Goal: Task Accomplishment & Management: Use online tool/utility

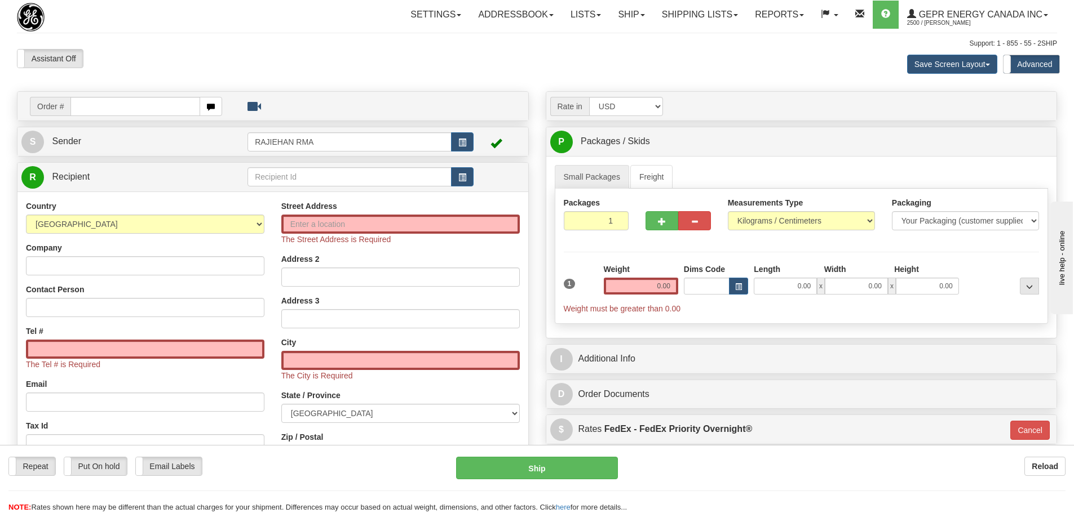
click at [488, 93] on div "Order #" at bounding box center [272, 106] width 511 height 29
click at [576, 47] on div "Support: 1 - 855 - 55 - 2SHIP" at bounding box center [537, 44] width 1040 height 10
click at [564, 43] on div "Support: 1 - 855 - 55 - 2SHIP" at bounding box center [537, 44] width 1040 height 10
click at [314, 64] on div "Assistant On Assistant Off Do a return Do a return" at bounding box center [228, 58] width 440 height 19
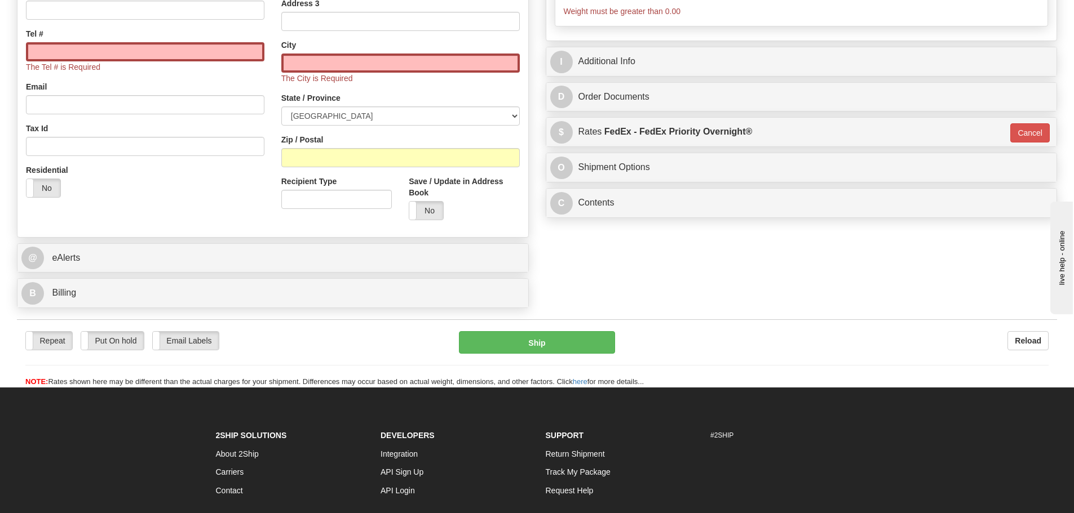
scroll to position [395, 0]
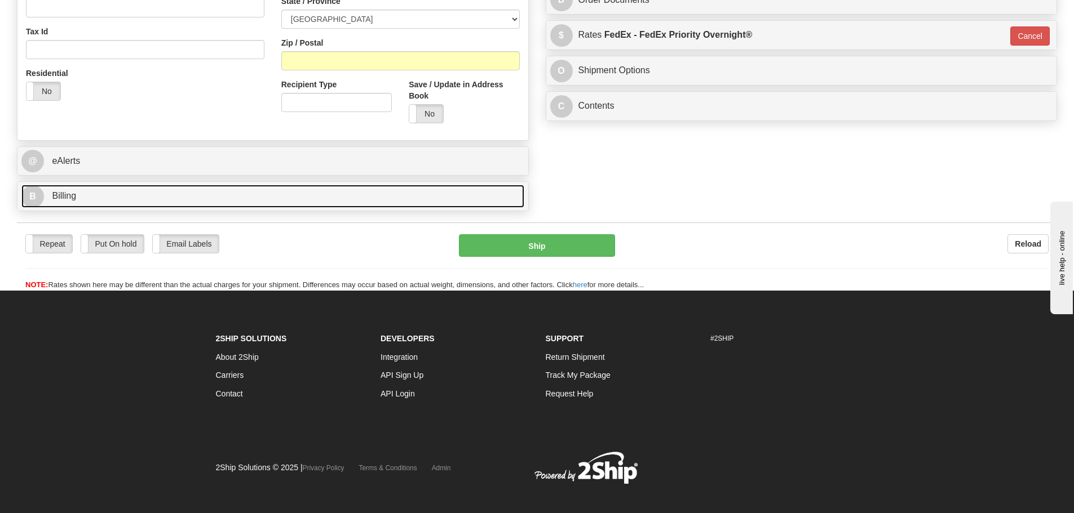
click at [286, 196] on link "B Billing" at bounding box center [272, 196] width 503 height 23
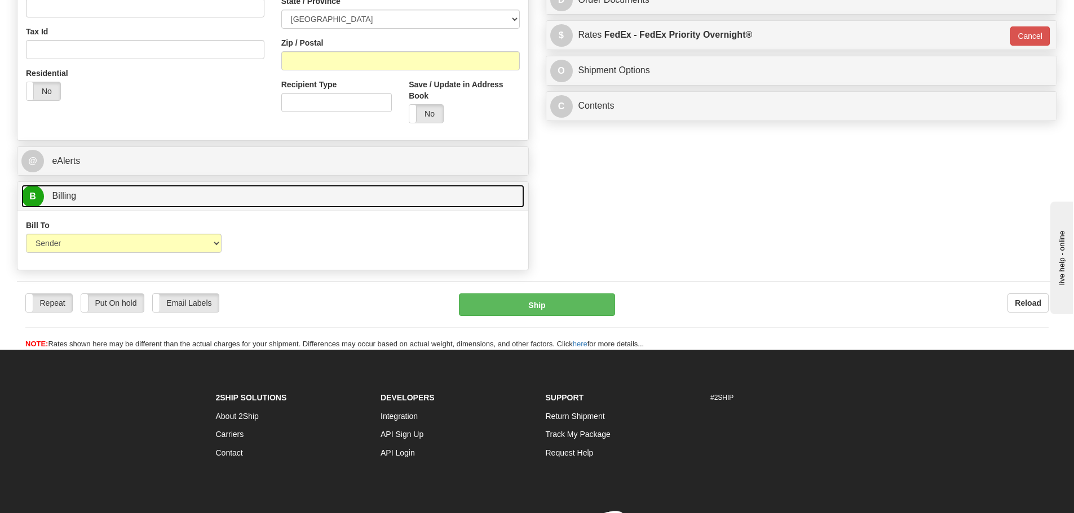
click at [286, 198] on link "B Billing" at bounding box center [272, 196] width 503 height 23
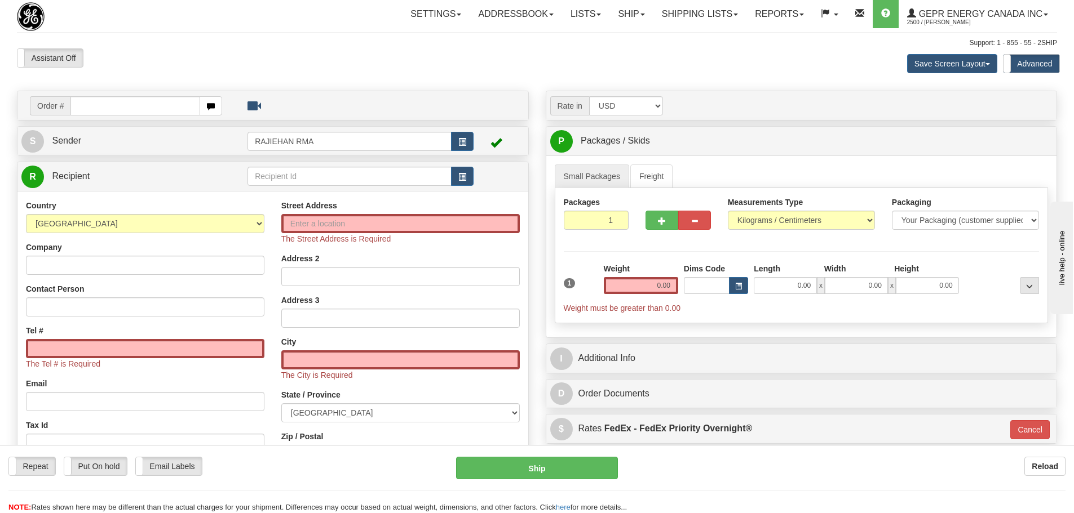
scroll to position [0, 0]
click at [534, 83] on div "Toggle navigation Settings Shipping Preferences Fields Preferences New" at bounding box center [537, 334] width 1074 height 669
click at [760, 86] on div "Toggle navigation Settings Shipping Preferences Fields Preferences New" at bounding box center [537, 334] width 1074 height 669
click at [601, 77] on div "Assistant On Assistant Off Do a return Do a return Previous Next Save Screen La…" at bounding box center [536, 64] width 1057 height 30
click at [613, 63] on div "Assistant On Assistant Off Do a return Do a return Previous Next Save Screen La…" at bounding box center [536, 64] width 1057 height 30
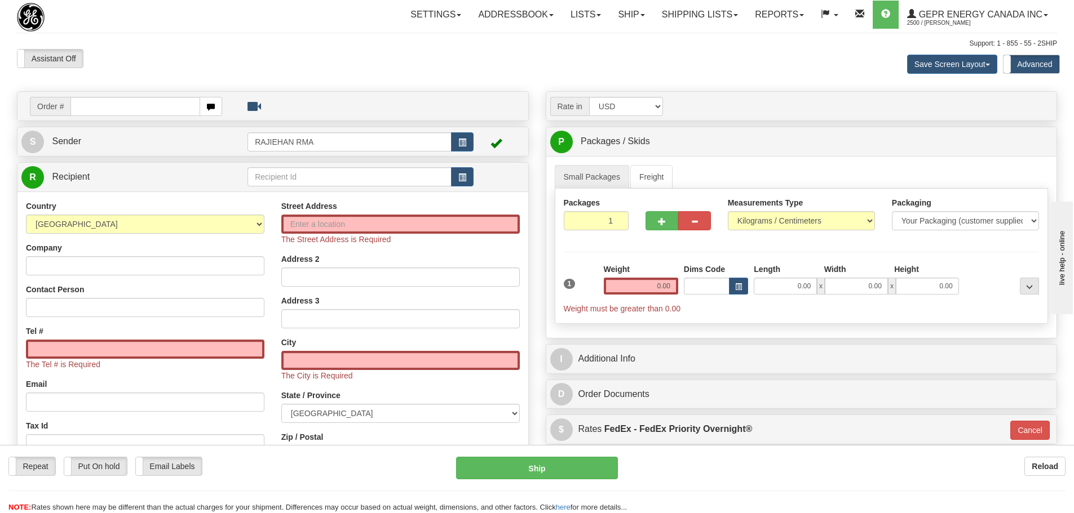
click at [354, 63] on div "Assistant On Assistant Off Do a return Do a return" at bounding box center [228, 58] width 440 height 19
click at [760, 72] on div "Save Screen Layout Save Layout Reset to Default Standard Advanced" at bounding box center [845, 64] width 440 height 30
click at [360, 33] on div "Toggle navigation Settings Shipping Preferences Fields Preferences New" at bounding box center [537, 334] width 1074 height 669
click at [537, 69] on div "Assistant On Assistant Off Do a return Do a return Previous Next Save Screen La…" at bounding box center [536, 64] width 1057 height 30
click at [793, 70] on div "Save Screen Layout Save Layout Reset to Default Standard Advanced" at bounding box center [845, 64] width 440 height 30
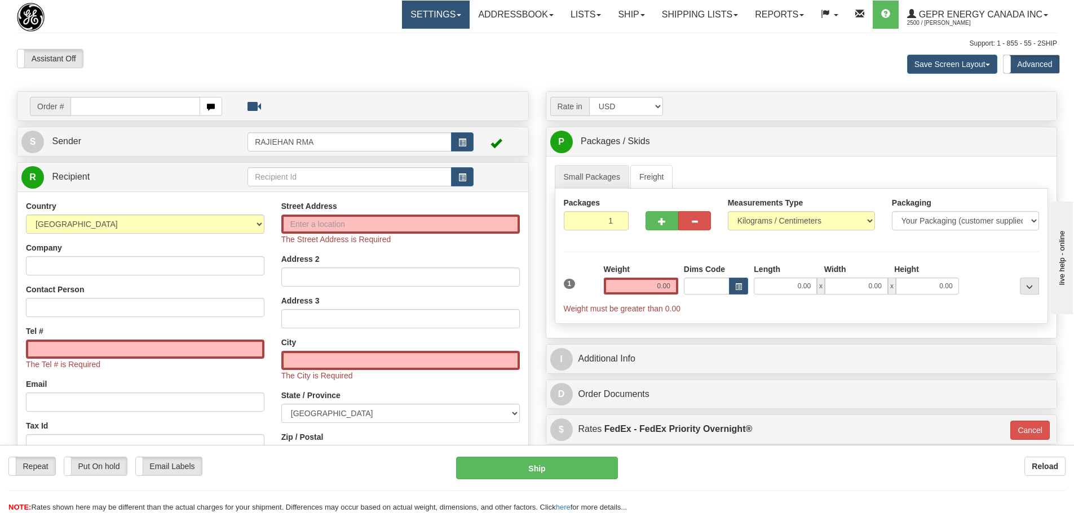
click at [406, 26] on link "Settings" at bounding box center [436, 15] width 68 height 28
click at [326, 18] on div "Settings Shipping Preferences Fields Preferences New Store Connections Addressb…" at bounding box center [627, 15] width 857 height 28
click at [457, 68] on div "Assistant On Assistant Off Do a return Do a return Previous Next Save Screen La…" at bounding box center [536, 64] width 1057 height 30
click at [638, 69] on div "Save Screen Layout Save Layout Reset to Default Standard Advanced" at bounding box center [845, 64] width 440 height 30
